Goal: Information Seeking & Learning: Learn about a topic

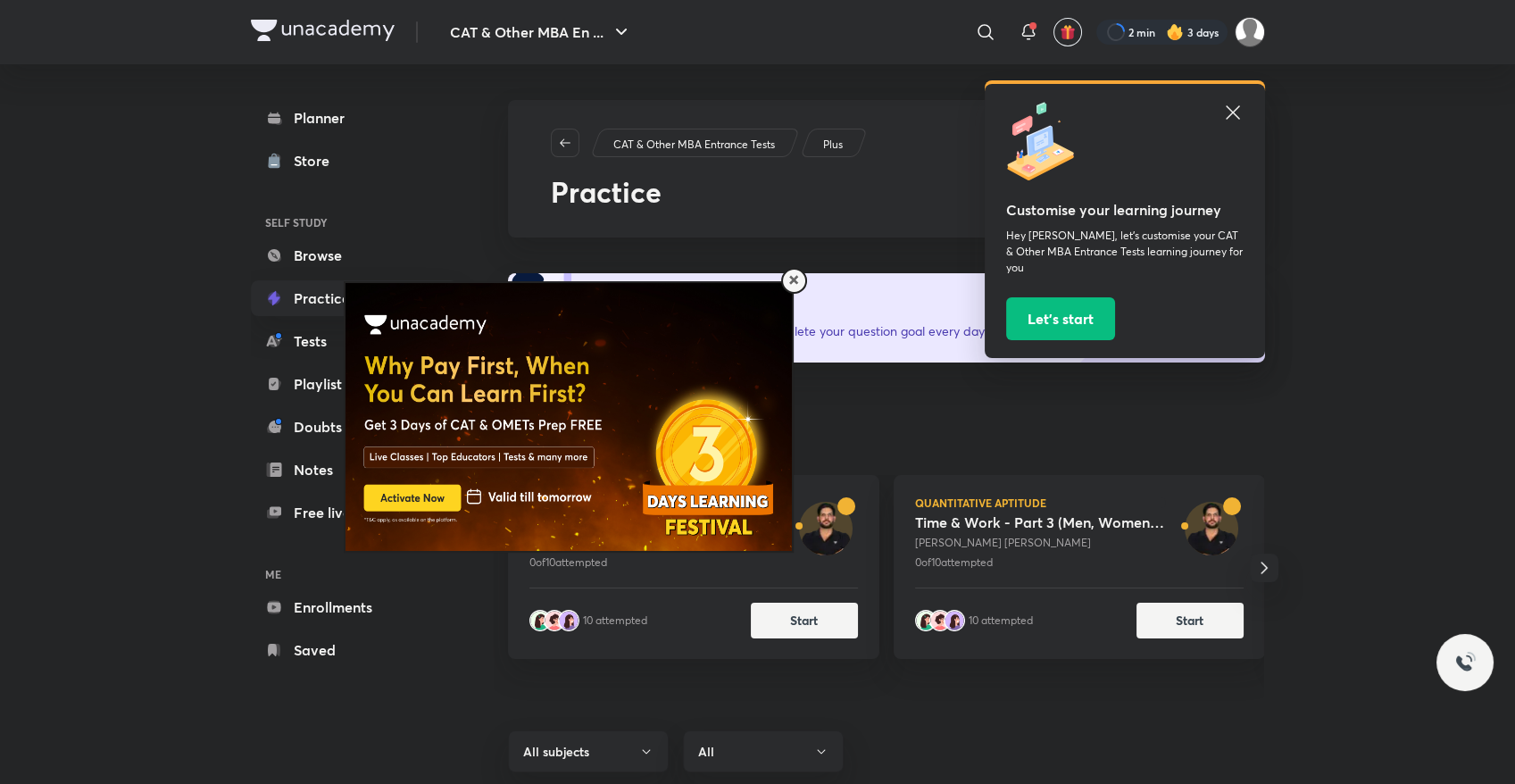
click at [800, 98] on div "Customise your learning journey Hey [PERSON_NAME], let’s customise your CAT & O…" at bounding box center [1125, 221] width 280 height 274
click at [800, 107] on icon at bounding box center [1233, 112] width 22 height 22
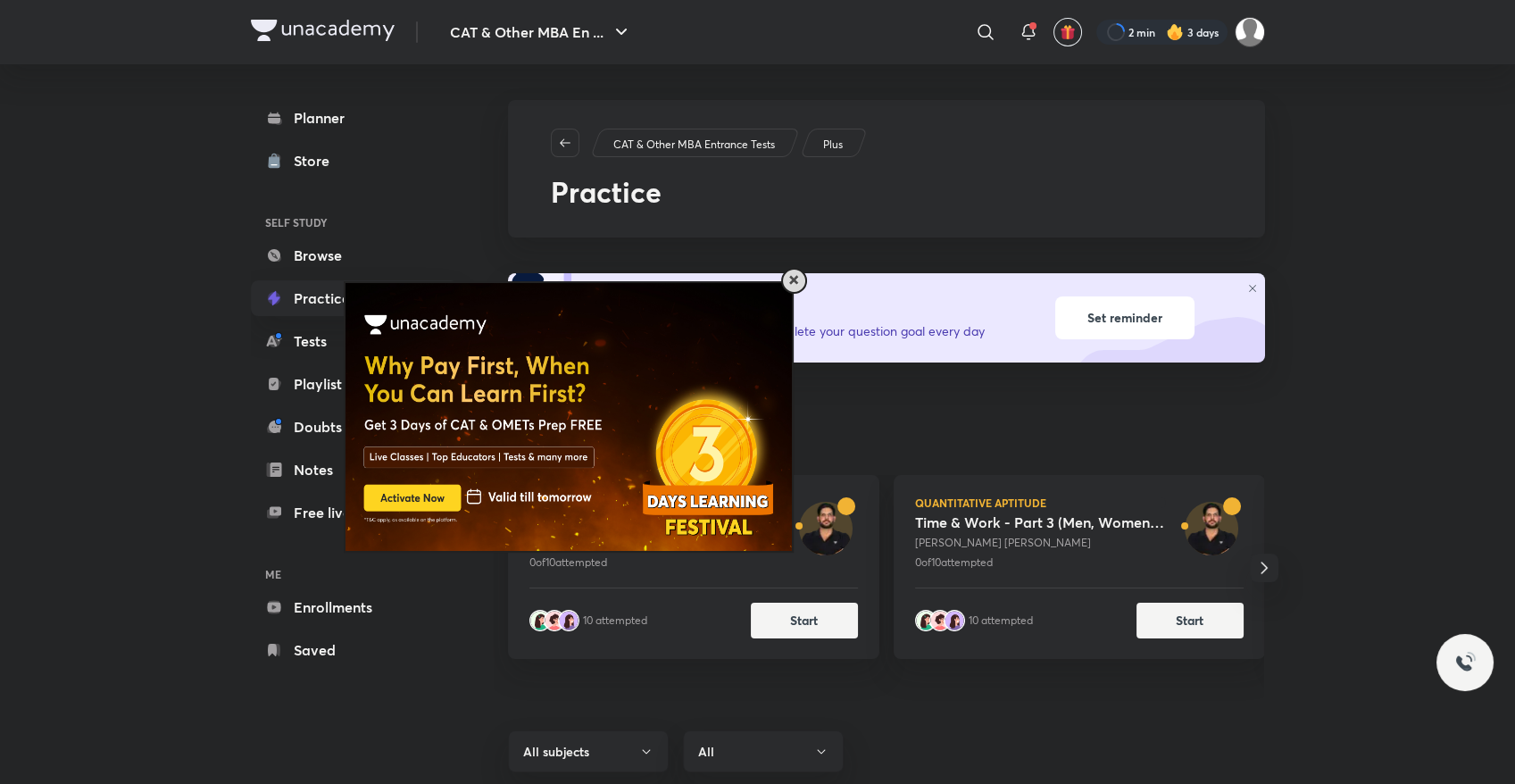
click at [792, 283] on span at bounding box center [793, 279] width 9 height 9
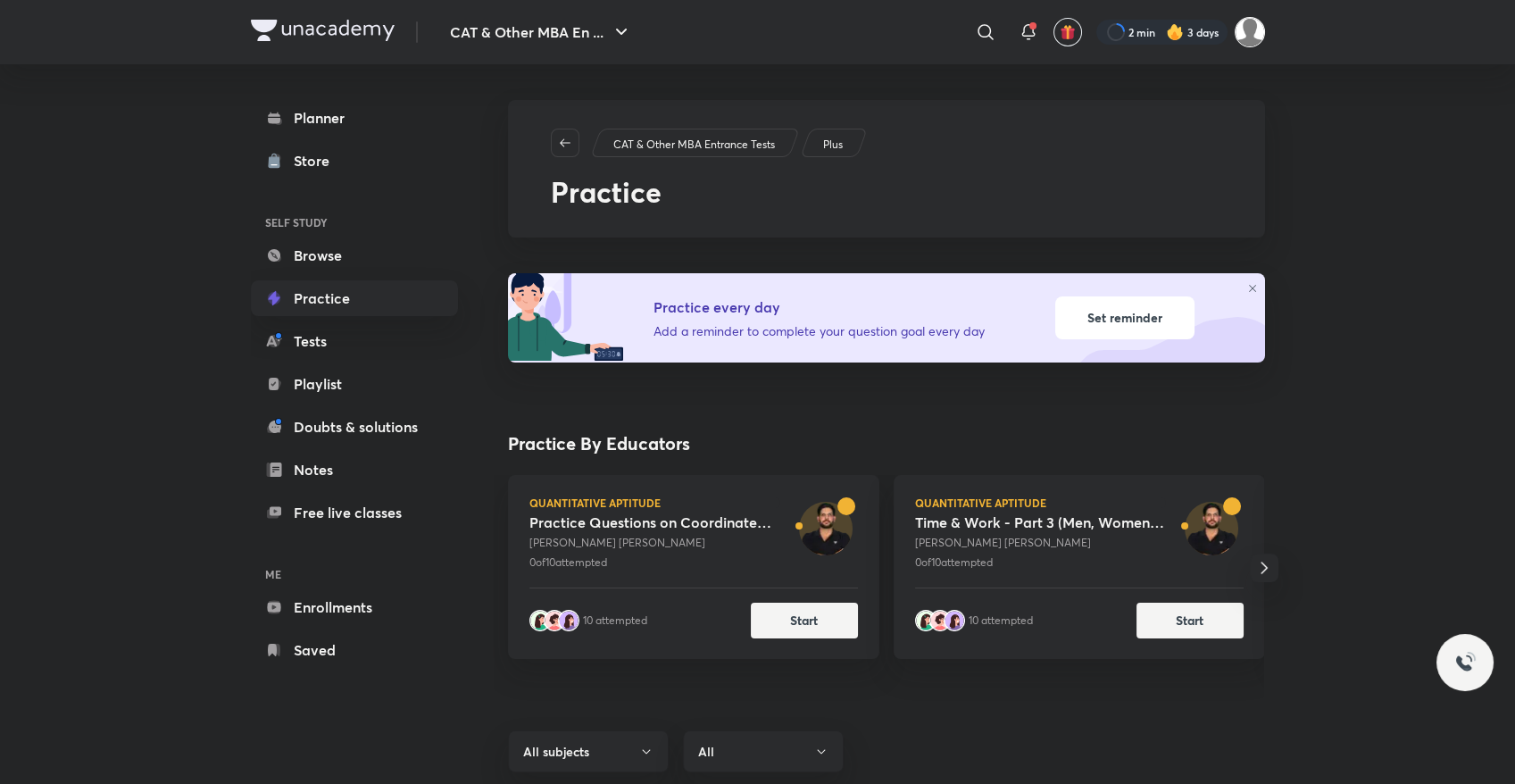
click at [800, 30] on img at bounding box center [1250, 32] width 30 height 30
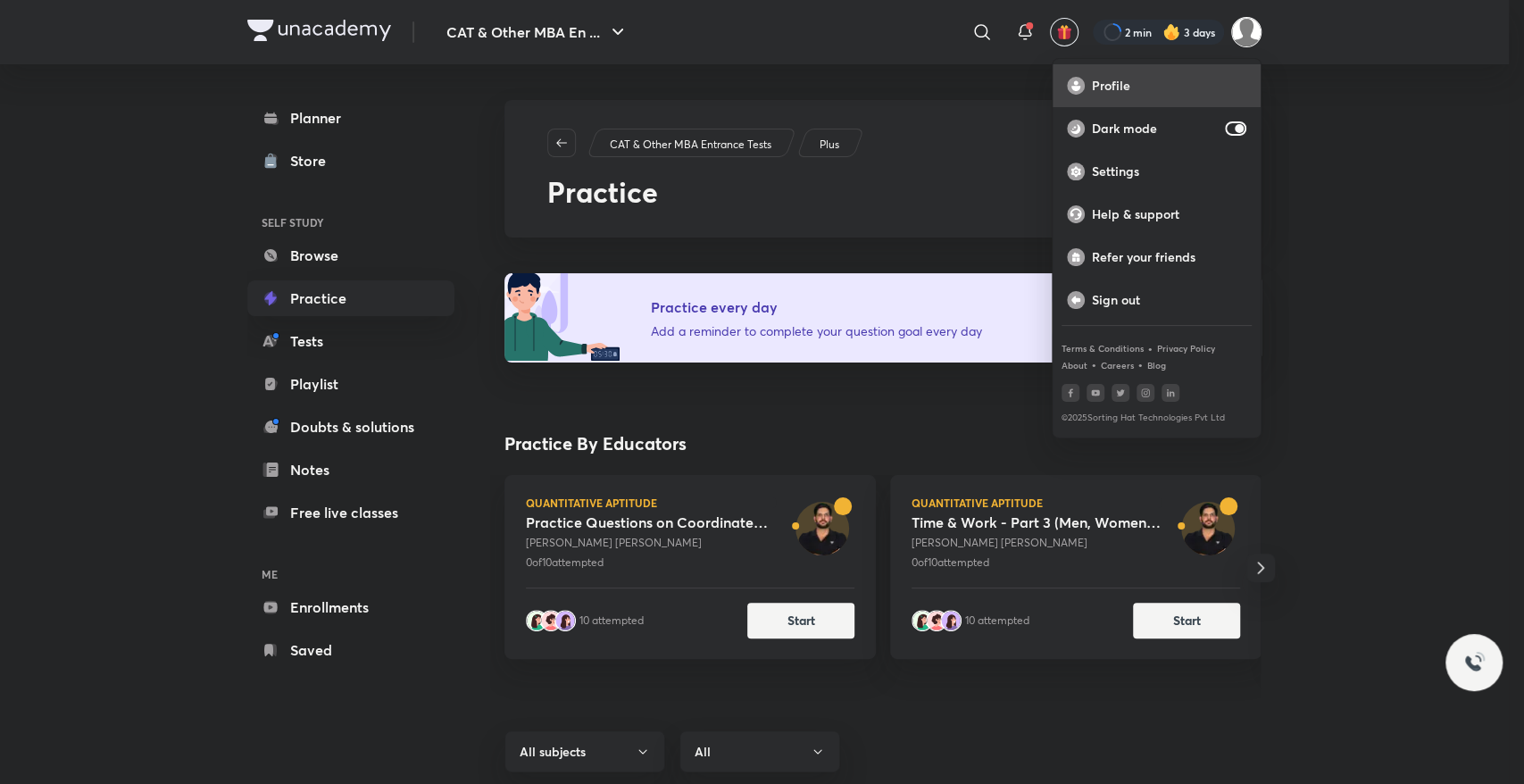
click at [800, 98] on div "Profile" at bounding box center [1156, 85] width 208 height 43
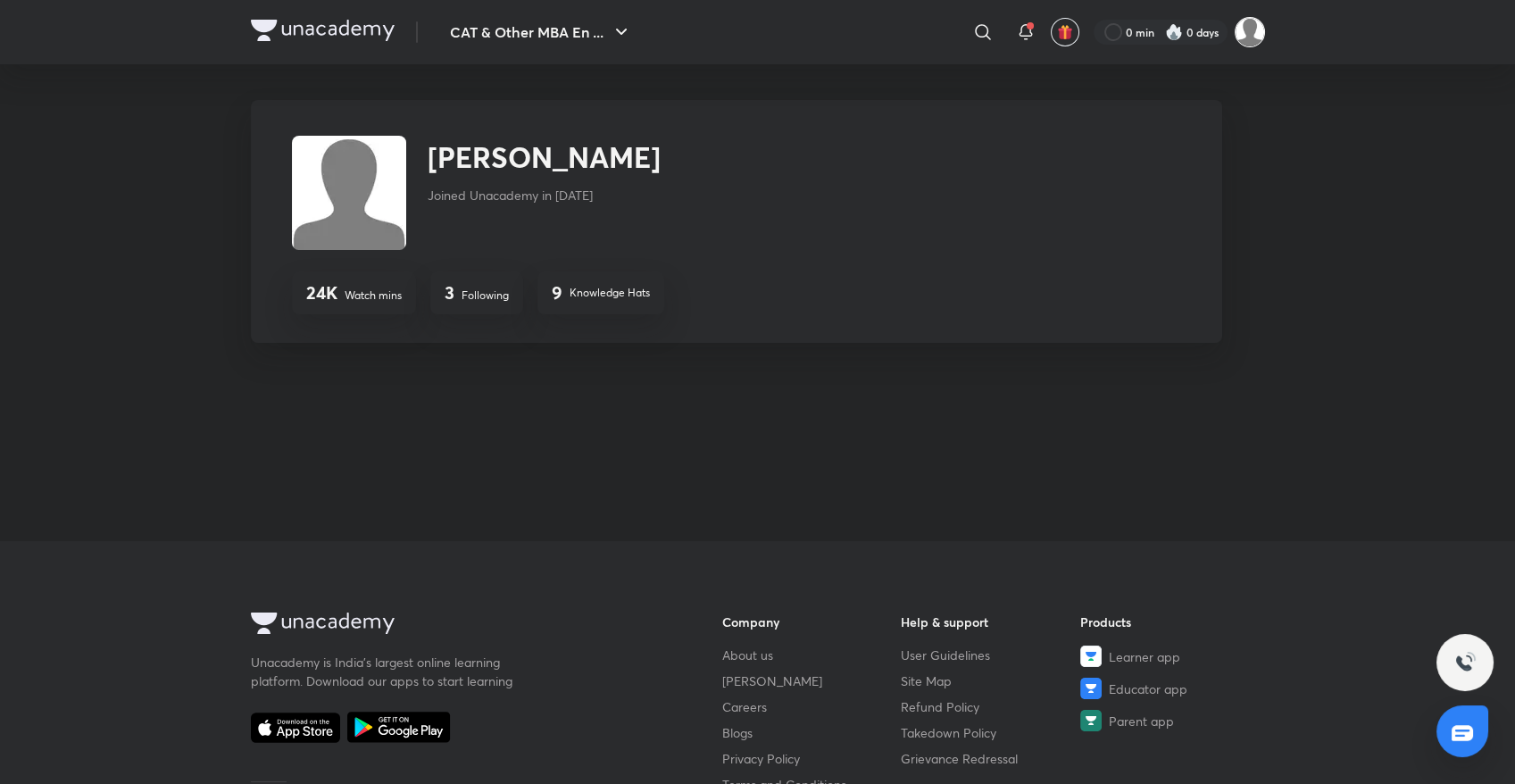
click at [800, 43] on img at bounding box center [1250, 32] width 30 height 30
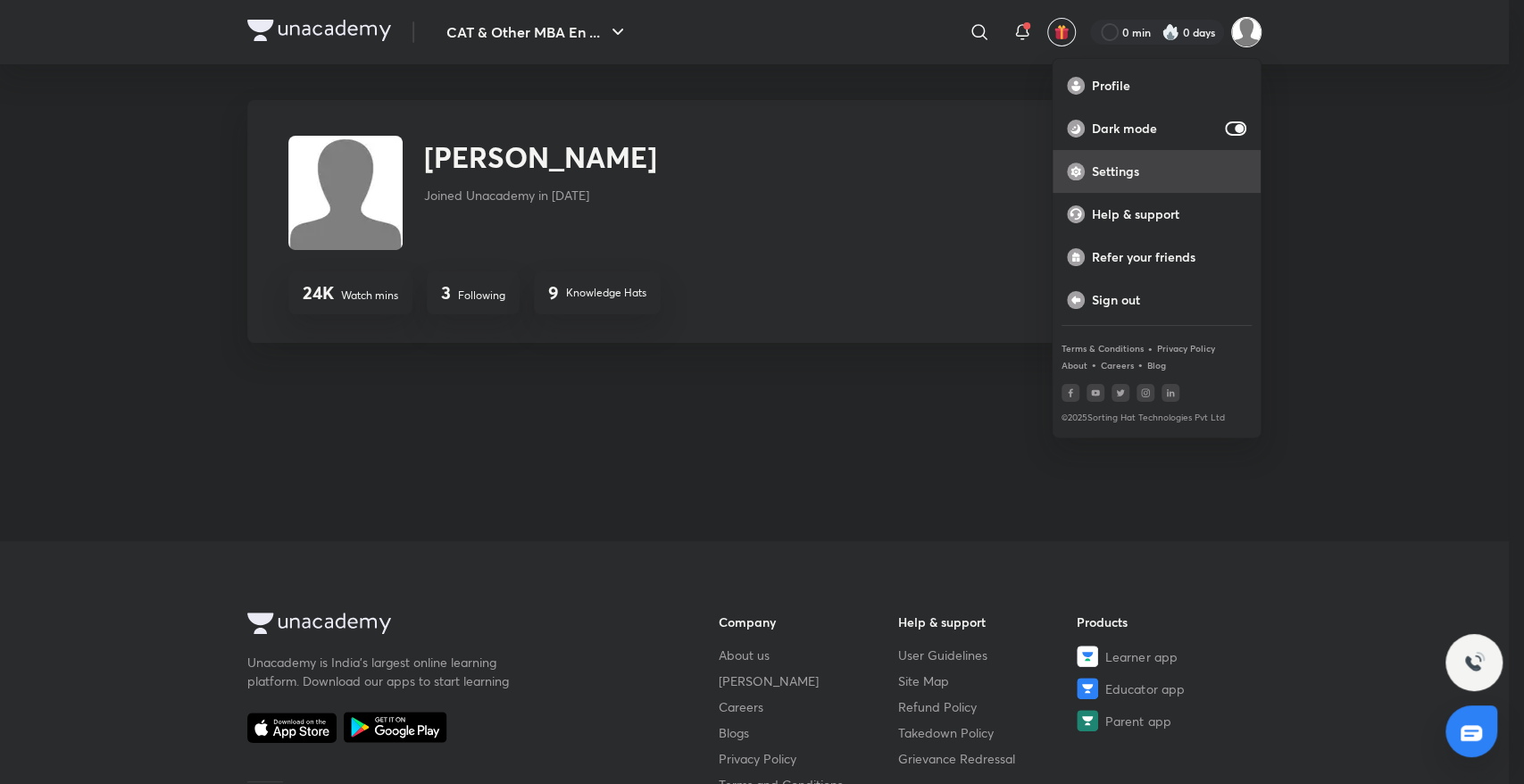
click at [800, 177] on p "Settings" at bounding box center [1169, 171] width 154 height 16
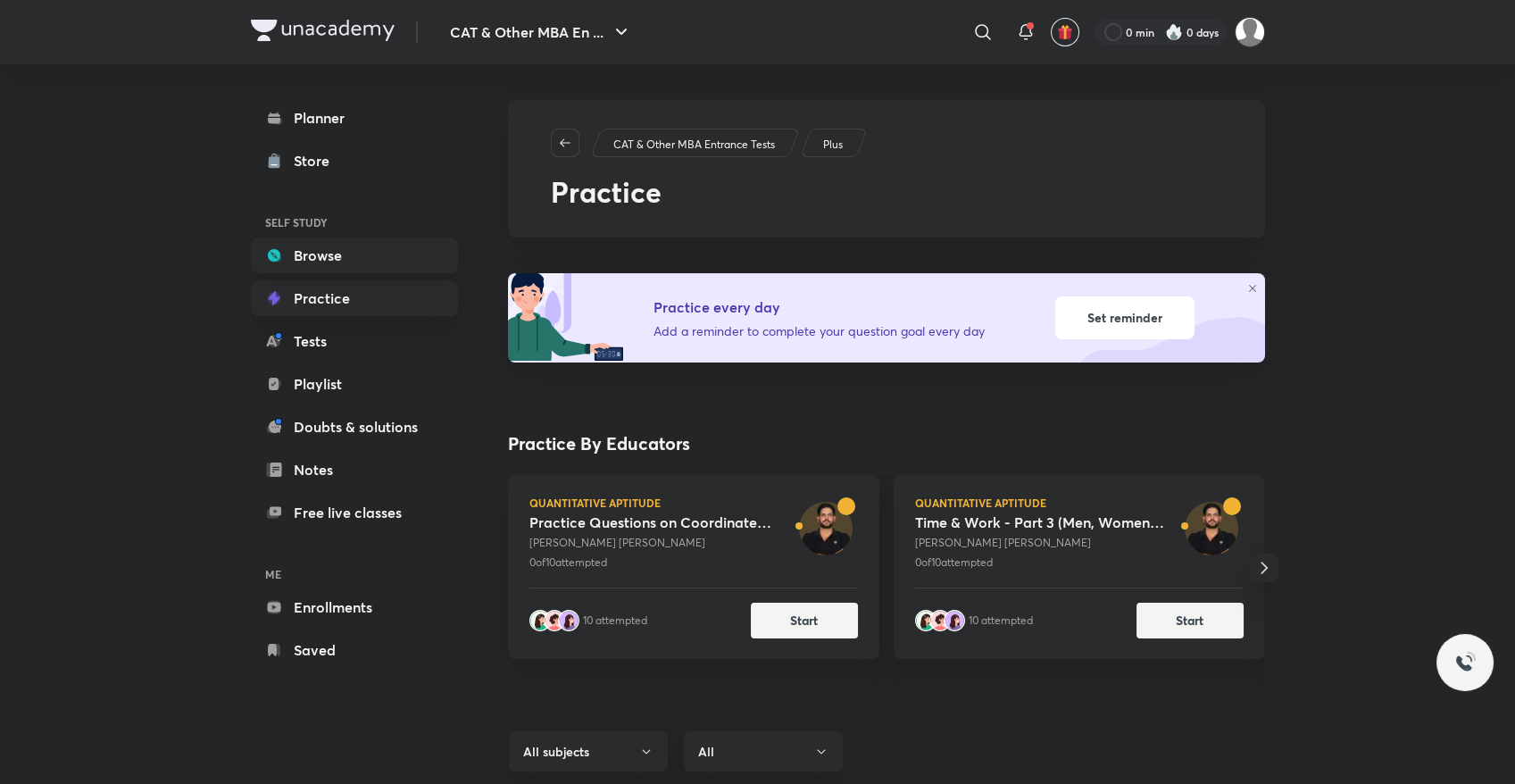
click at [324, 266] on link "Browse" at bounding box center [354, 256] width 207 height 36
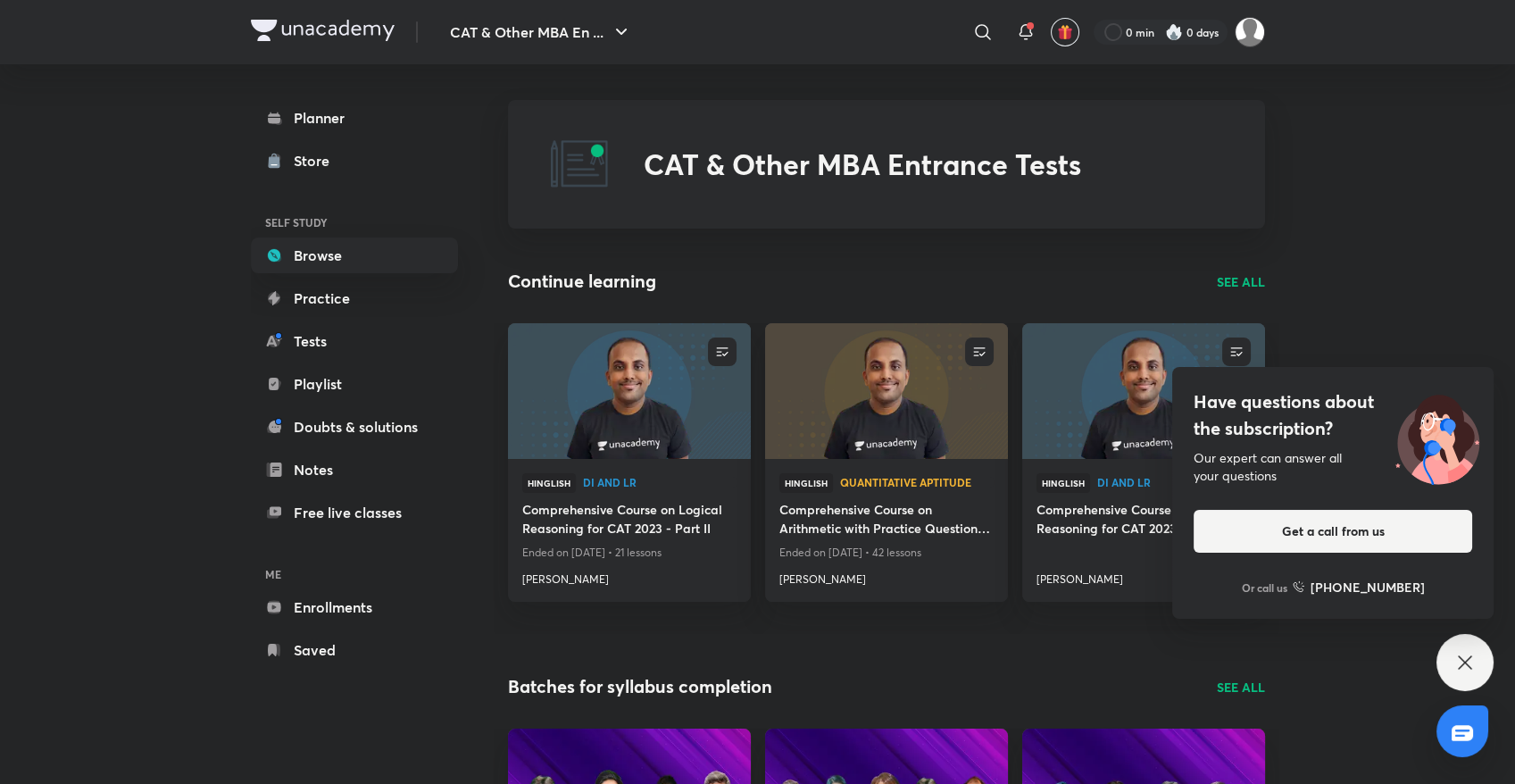
click at [800, 515] on div "Have questions about the subscription? Our expert can answer all your questions…" at bounding box center [1465, 662] width 57 height 57
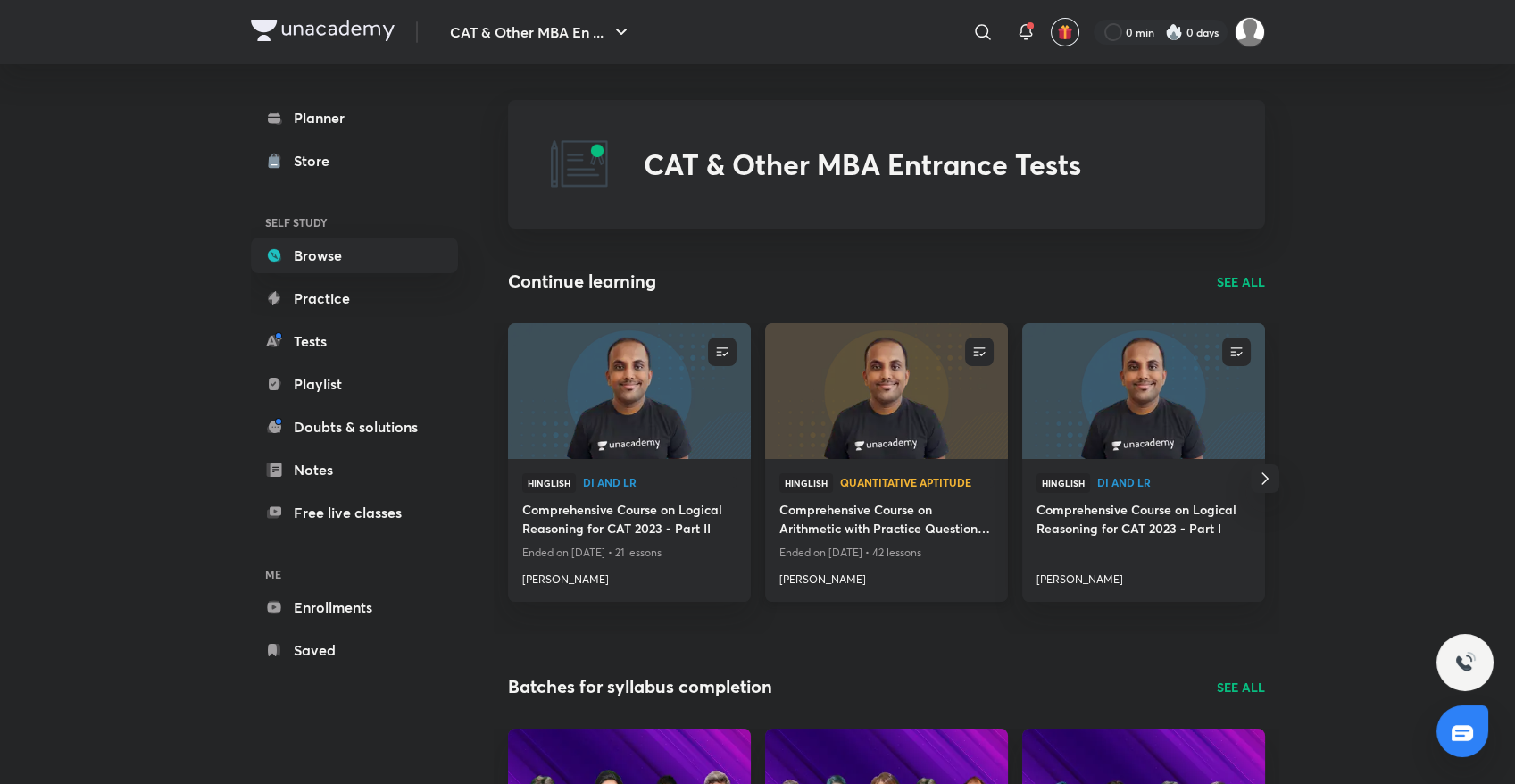
click at [800, 507] on h4 "Comprehensive Course on Arithmetic with Practice Questions - CAT, 2023" at bounding box center [886, 520] width 214 height 41
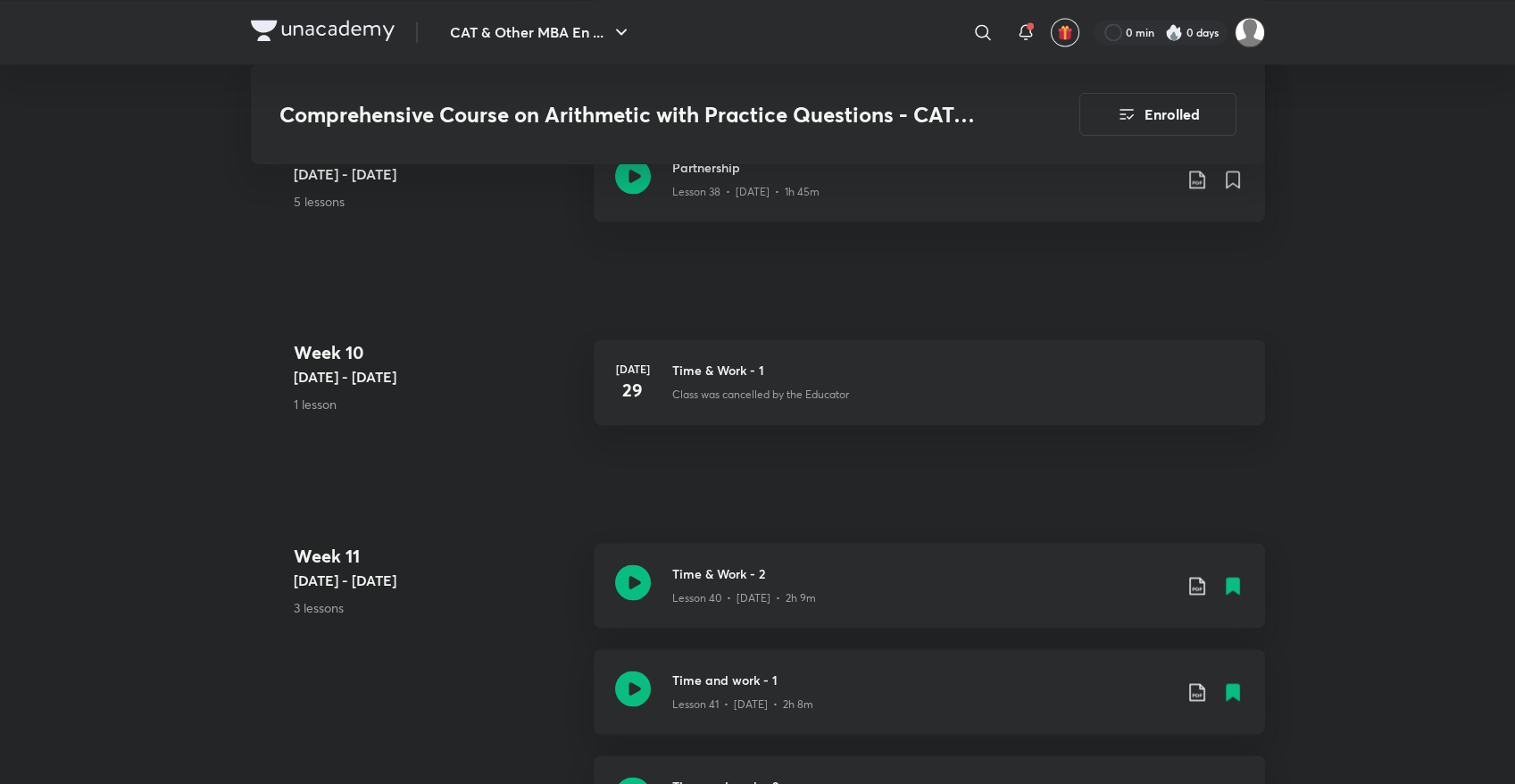
scroll to position [5534, 0]
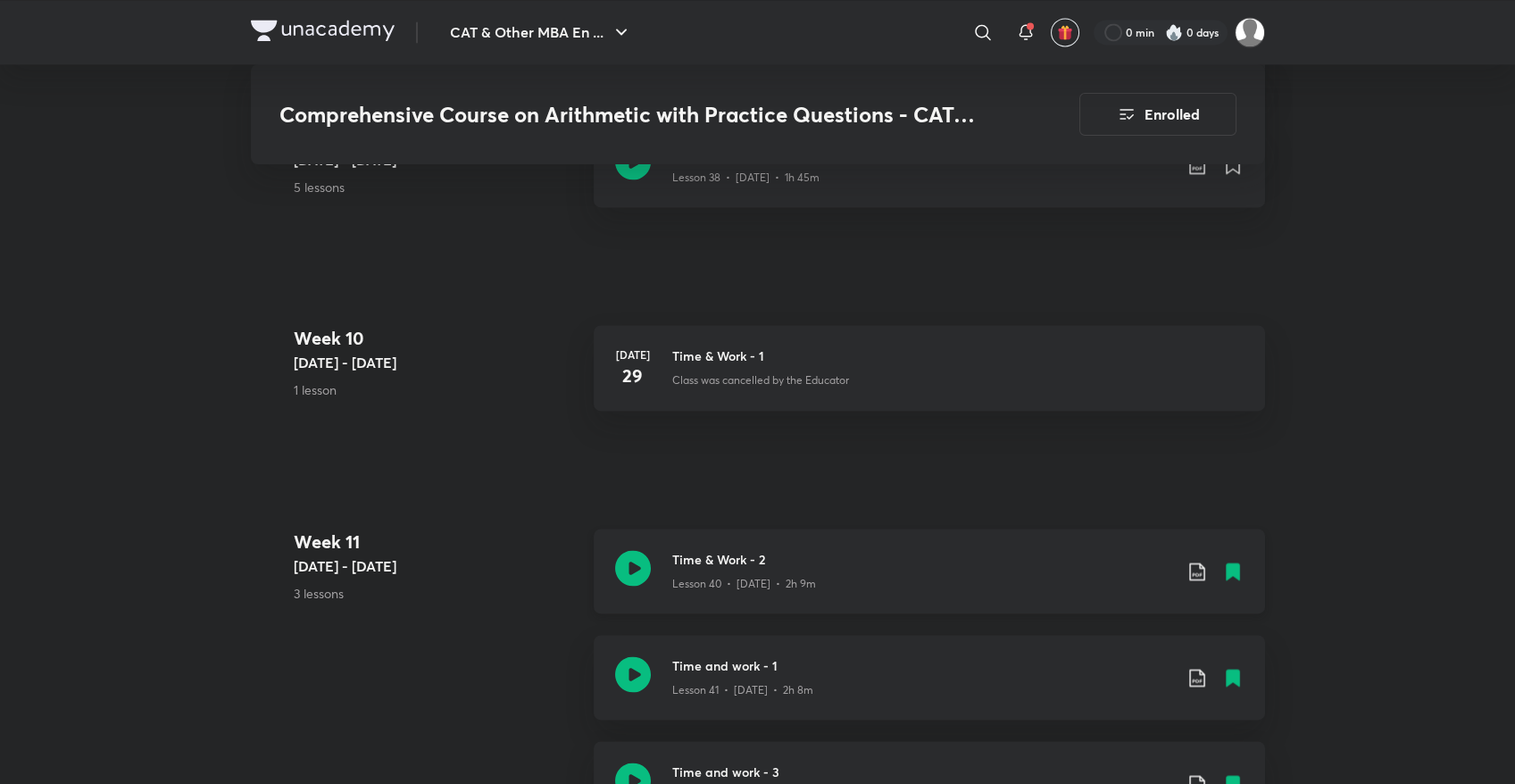
click at [748, 515] on p "Lesson 40 • [DATE] • 2h 9m" at bounding box center [744, 583] width 144 height 16
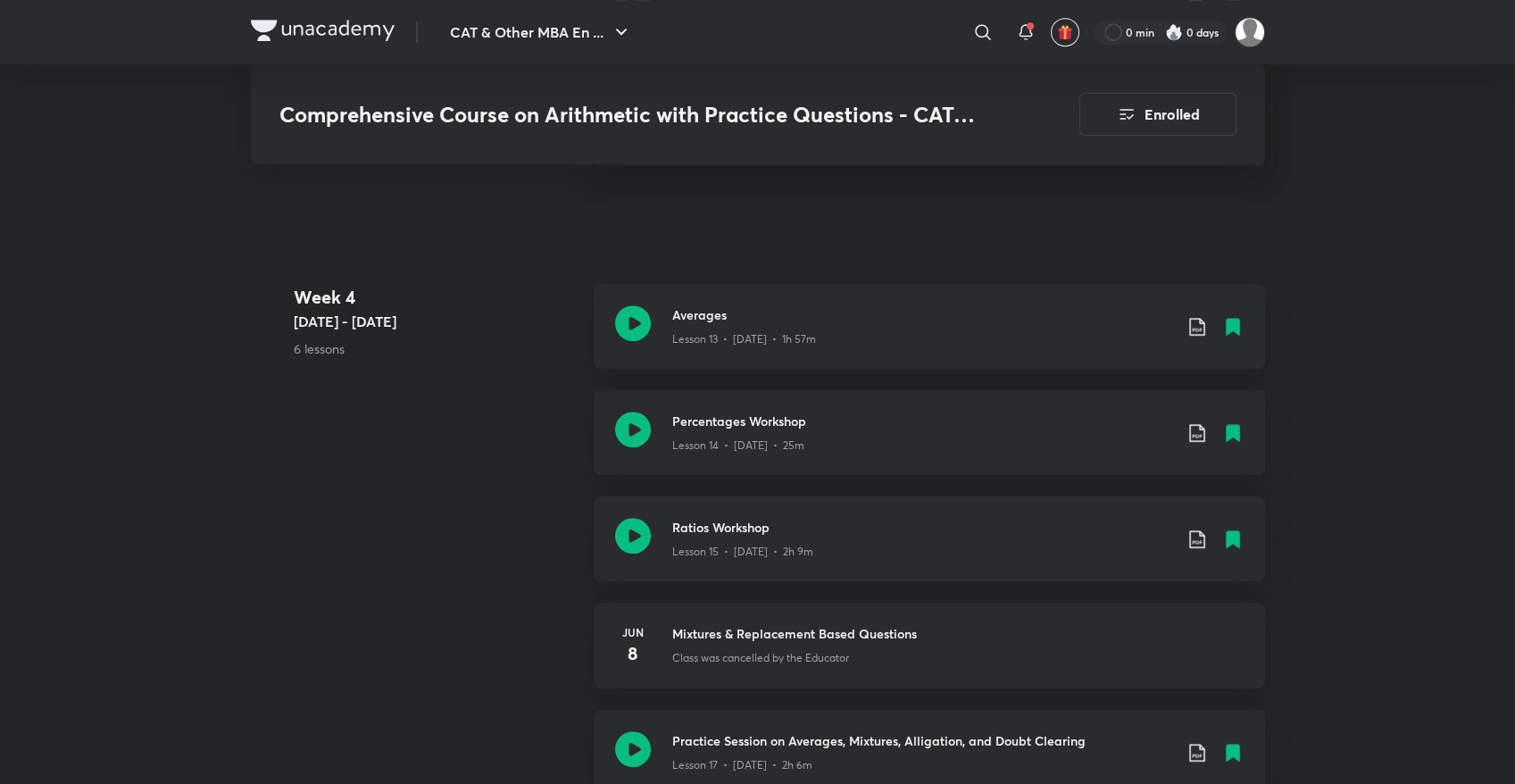
scroll to position [2235, 0]
click at [620, 515] on icon at bounding box center [633, 534] width 36 height 36
